Goal: Task Accomplishment & Management: Complete application form

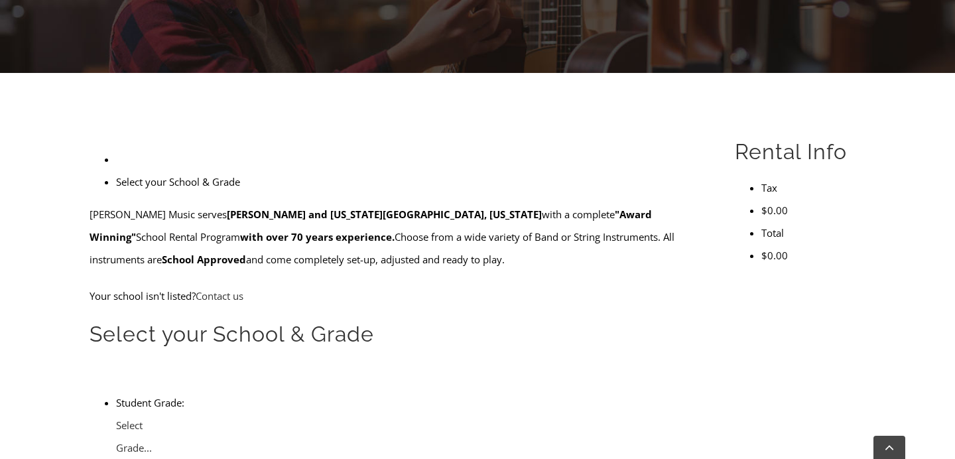
scroll to position [290, 0]
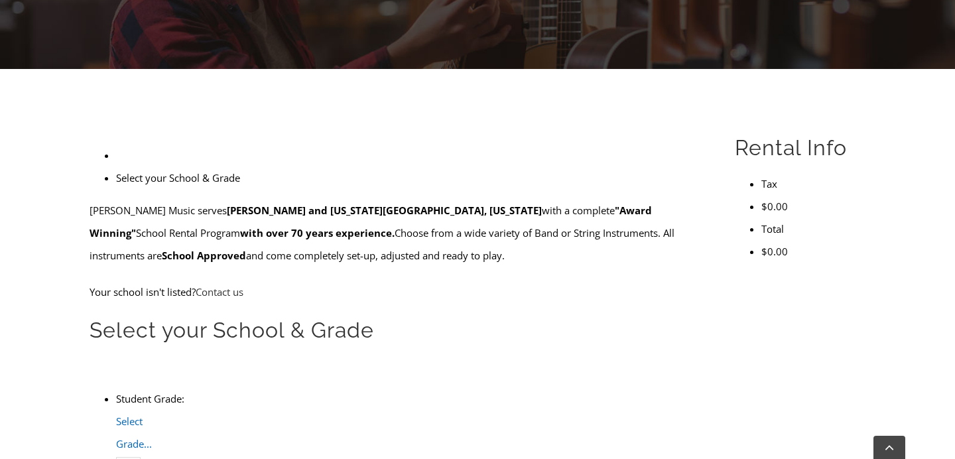
click at [152, 415] on span "Select Grade..." at bounding box center [134, 433] width 36 height 36
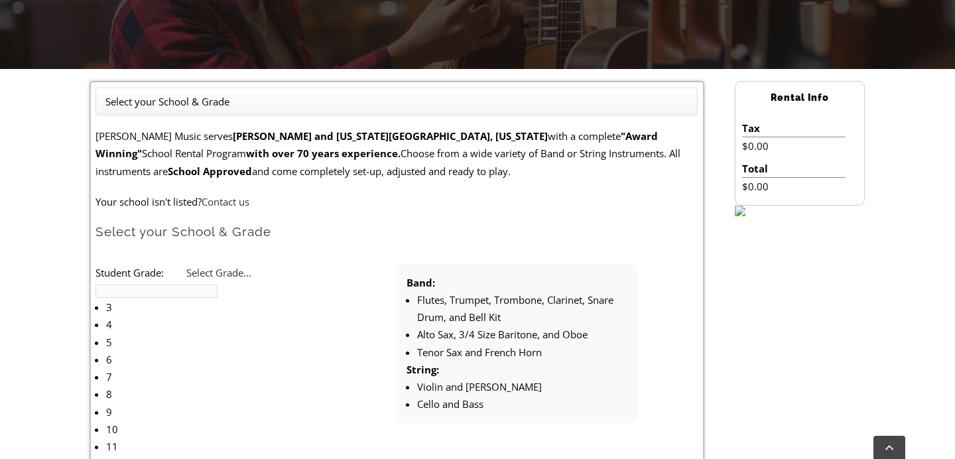
click at [253, 298] on li "3" at bounding box center [179, 306] width 147 height 17
type input "gre"
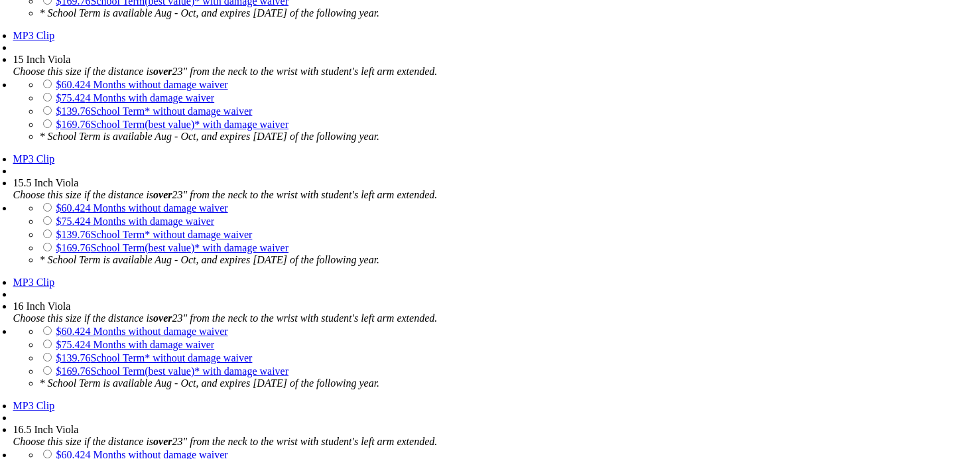
scroll to position [1978, 0]
